Goal: Information Seeking & Learning: Learn about a topic

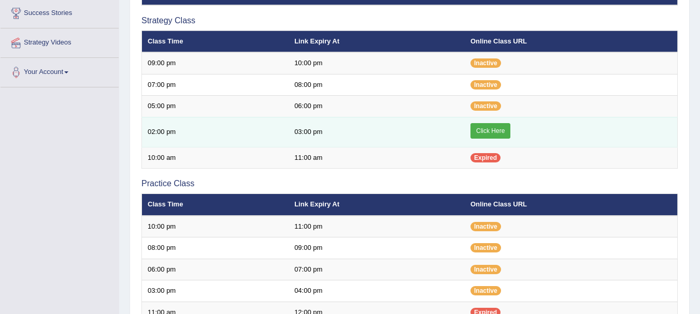
click at [509, 130] on link "Click Here" at bounding box center [490, 131] width 40 height 16
click at [493, 126] on link "Click Here" at bounding box center [490, 131] width 40 height 16
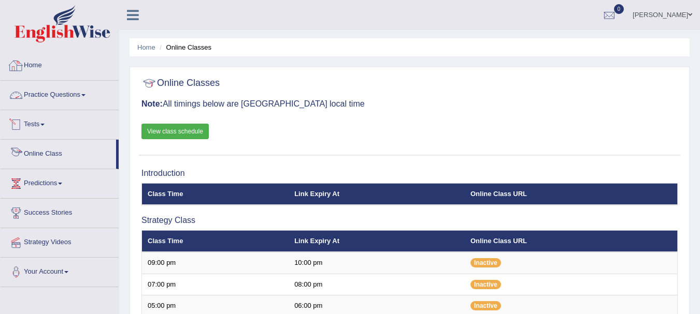
click at [81, 90] on link "Practice Questions" at bounding box center [60, 94] width 118 height 26
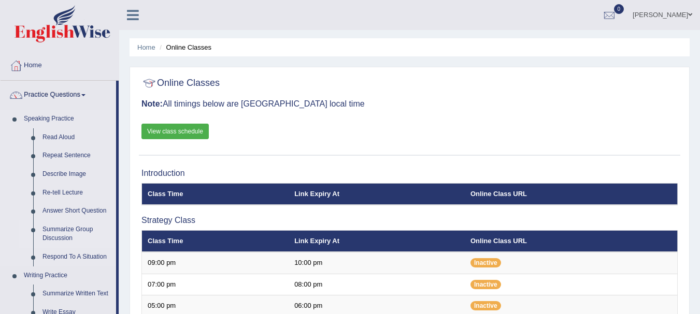
click at [71, 224] on link "Summarize Group Discussion" at bounding box center [77, 234] width 78 height 27
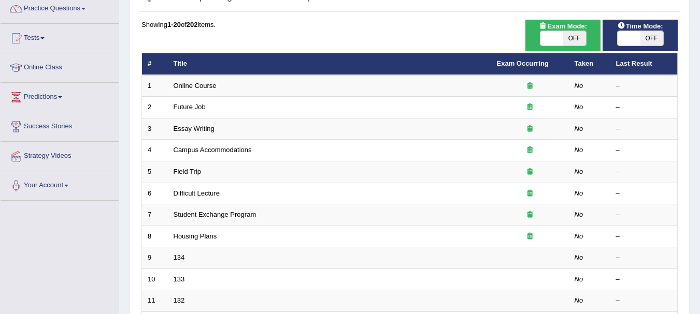
scroll to position [89, 0]
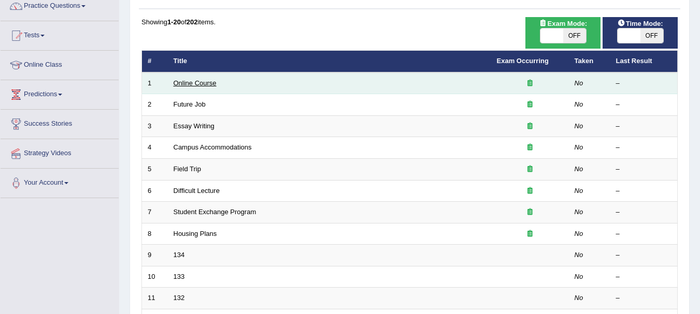
click at [198, 80] on link "Online Course" at bounding box center [195, 83] width 43 height 8
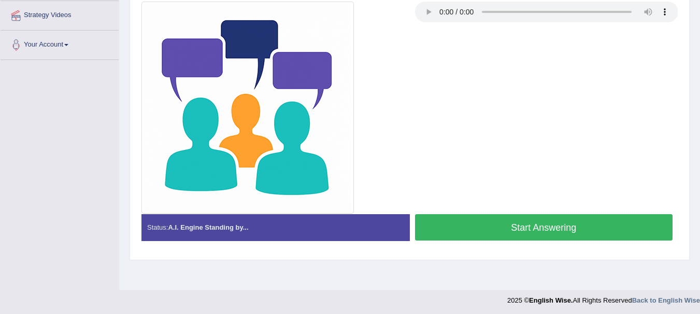
scroll to position [230, 0]
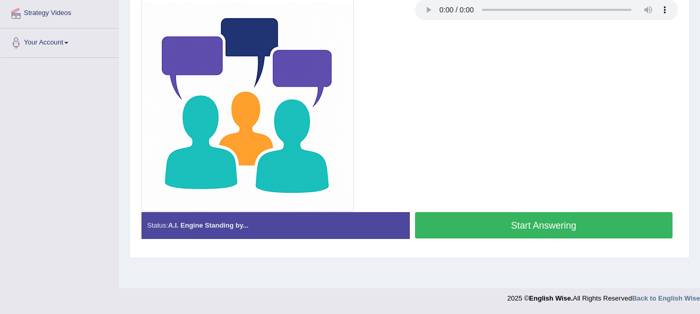
drag, startPoint x: 705, startPoint y: 49, endPoint x: 707, endPoint y: 191, distance: 142.5
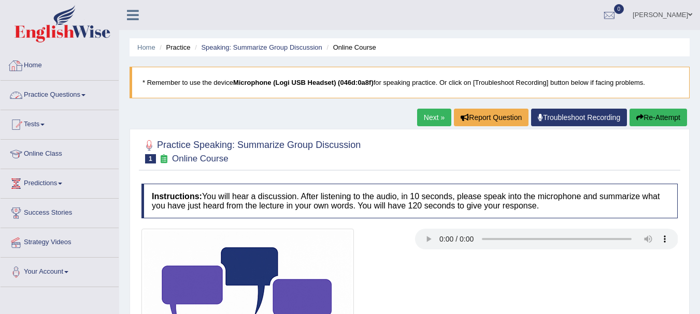
click at [81, 87] on link "Practice Questions" at bounding box center [60, 94] width 118 height 26
